Goal: Navigation & Orientation: Understand site structure

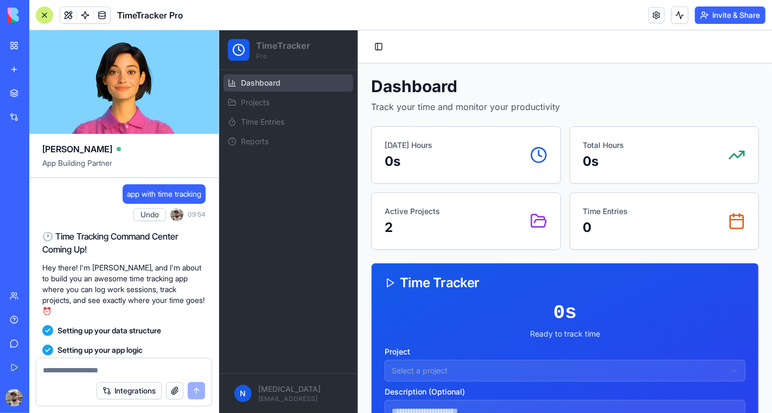
scroll to position [302, 0]
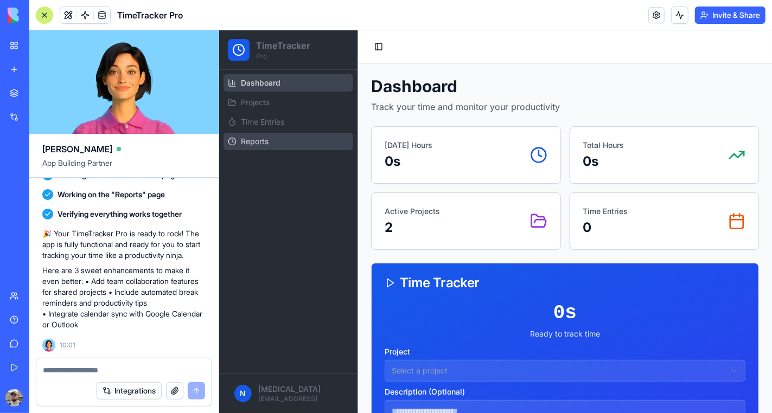
click at [270, 141] on link "Reports" at bounding box center [288, 140] width 130 height 17
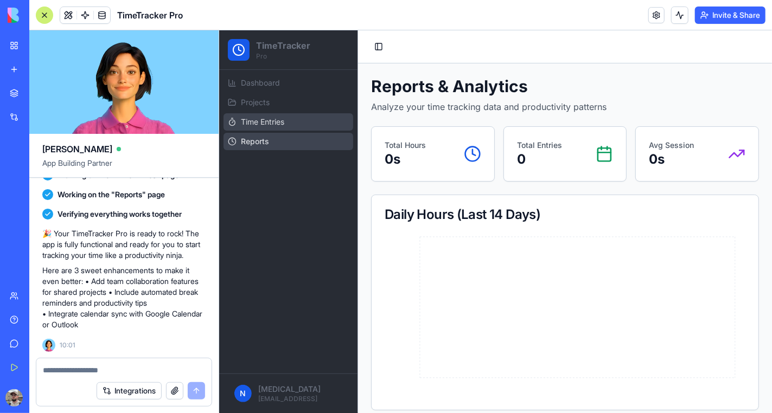
click at [304, 122] on link "Time Entries" at bounding box center [288, 121] width 130 height 17
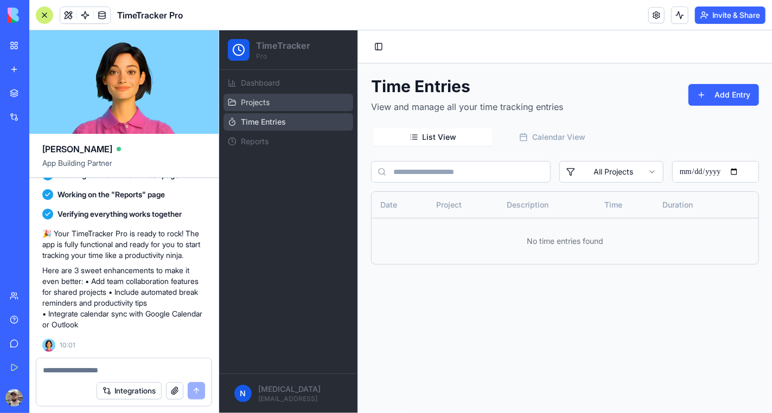
click at [301, 105] on link "Projects" at bounding box center [288, 101] width 130 height 17
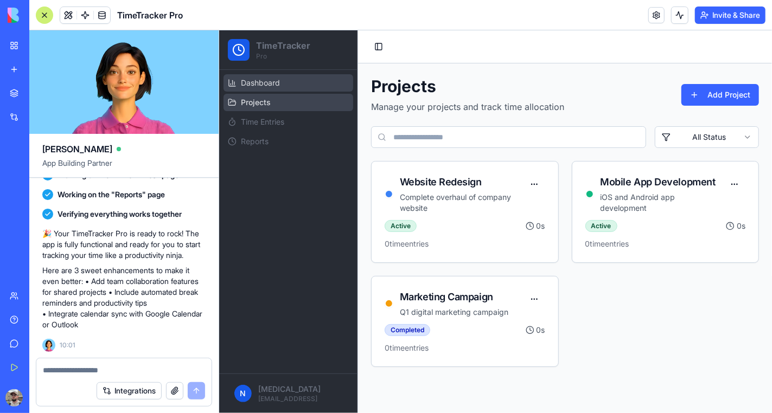
click at [301, 87] on link "Dashboard" at bounding box center [288, 82] width 130 height 17
